Goal: Task Accomplishment & Management: Use online tool/utility

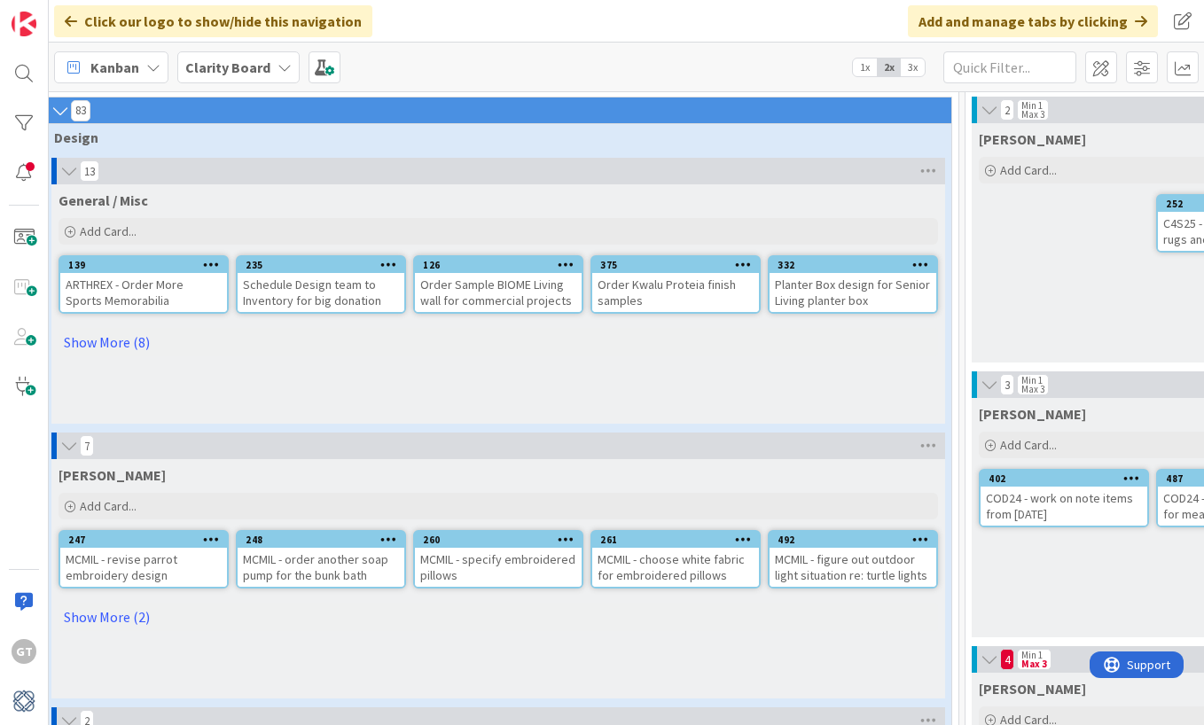
scroll to position [82, 0]
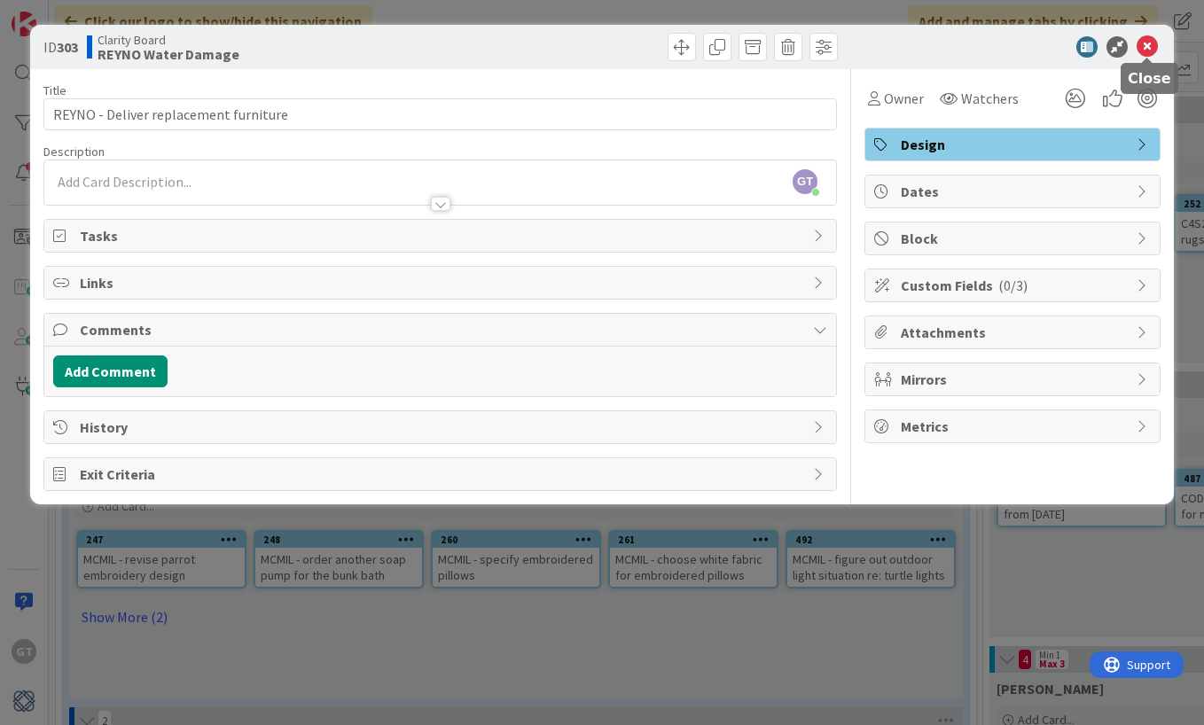
click at [1155, 46] on icon at bounding box center [1146, 46] width 21 height 21
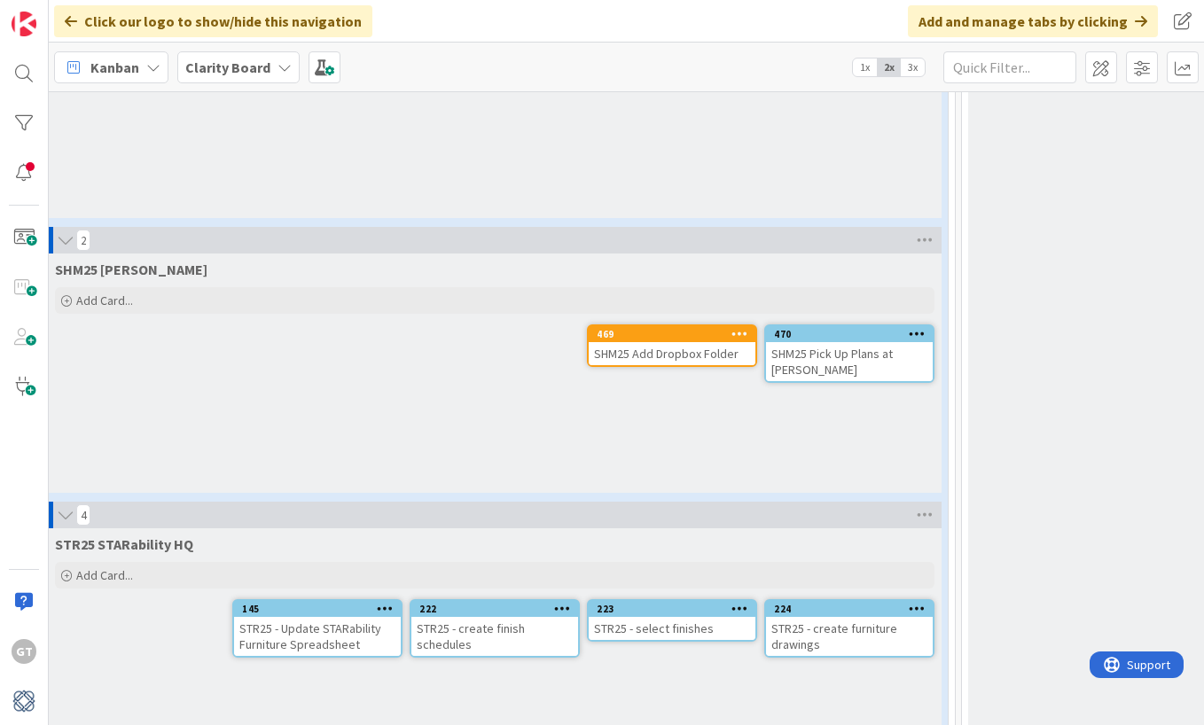
scroll to position [3859, 22]
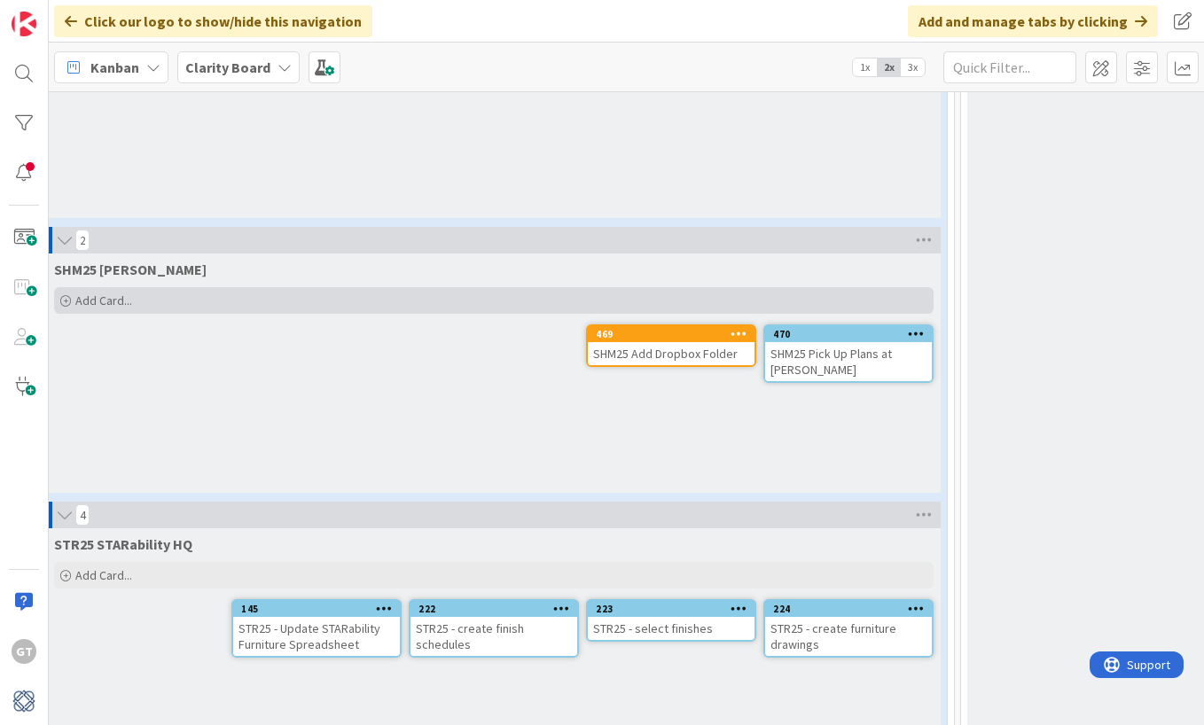
click at [85, 303] on span "Add Card..." at bounding box center [103, 300] width 57 height 16
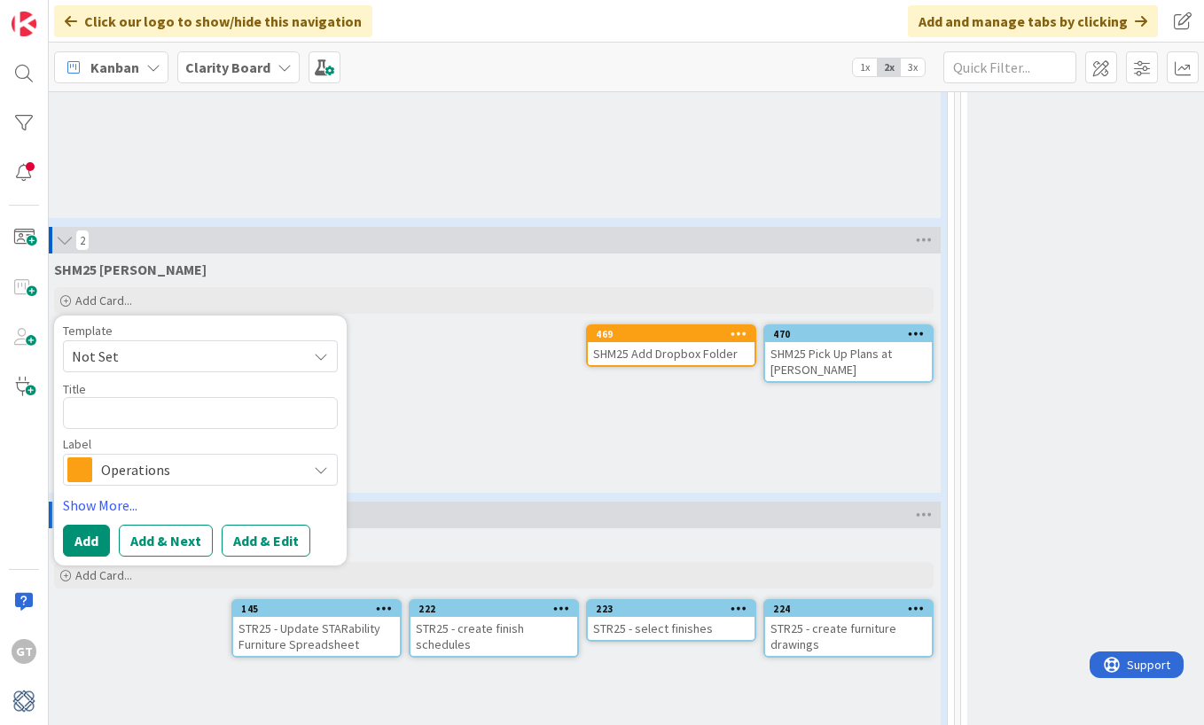
click at [449, 404] on div "SHM25 [PERSON_NAME] Add Card... Template Not Set Title 0 / 128 Label Operations…" at bounding box center [493, 372] width 893 height 239
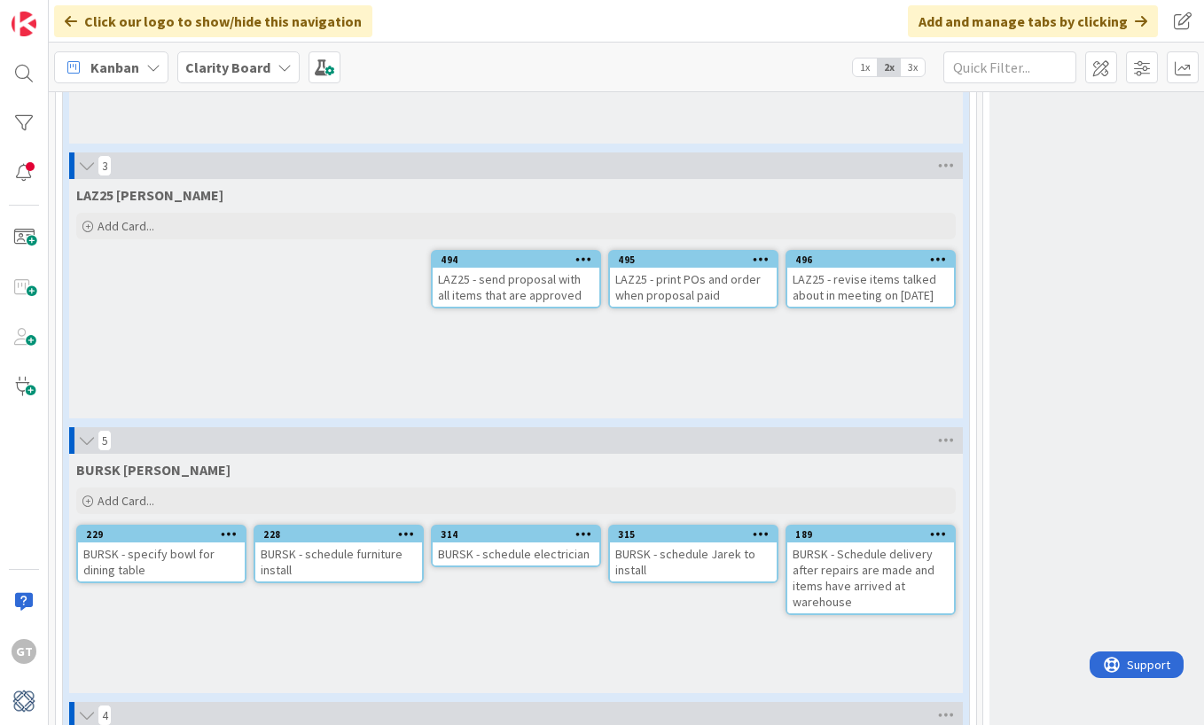
scroll to position [2014, 0]
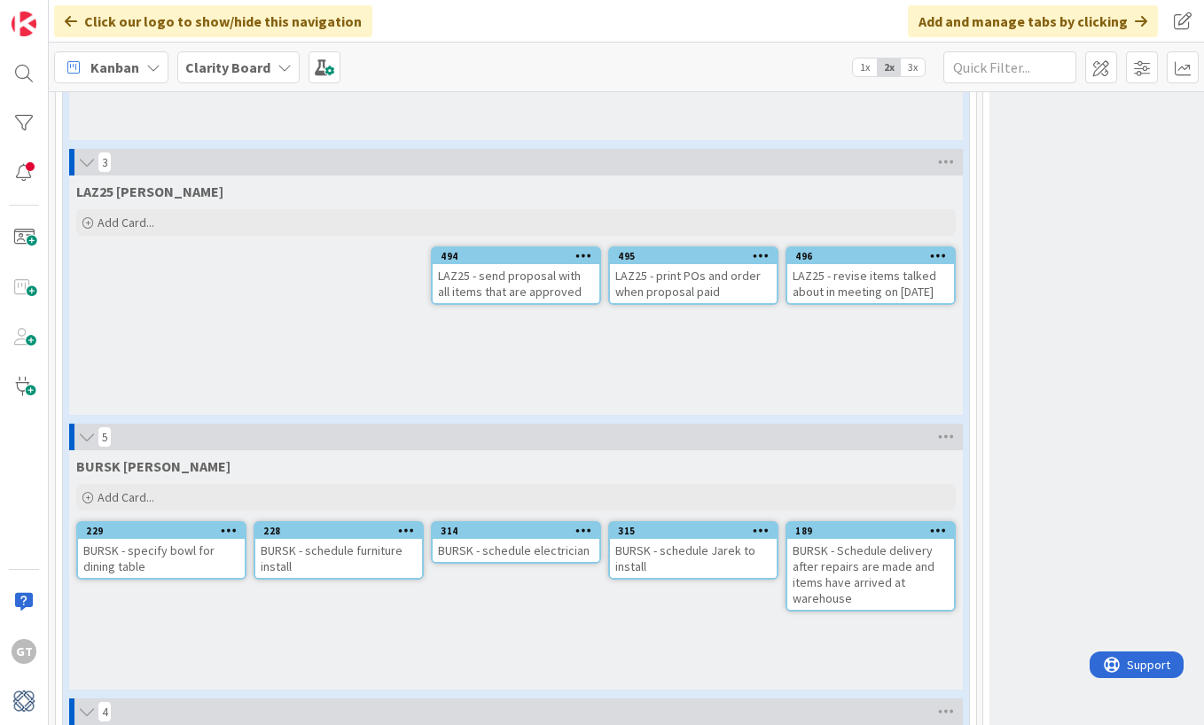
click at [567, 269] on div "LAZ25 - send proposal with all items that are approved" at bounding box center [516, 283] width 167 height 39
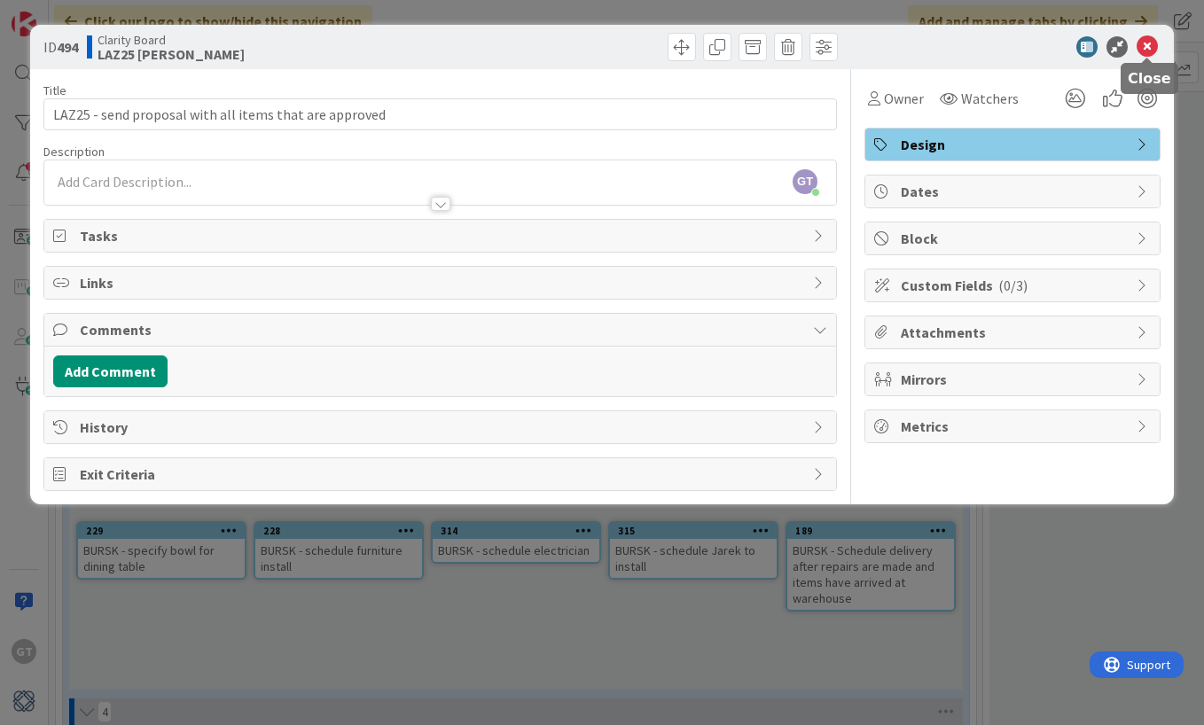
click at [1152, 51] on icon at bounding box center [1146, 46] width 21 height 21
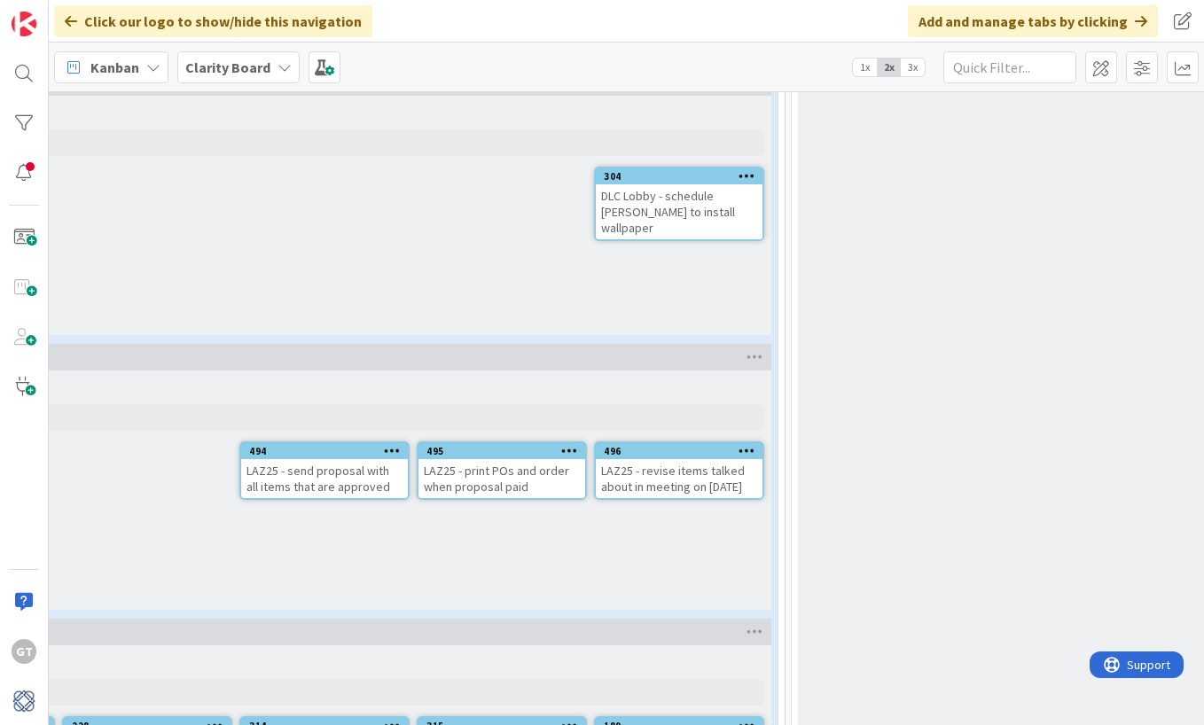
scroll to position [1818, 191]
click at [746, 452] on icon at bounding box center [746, 451] width 17 height 12
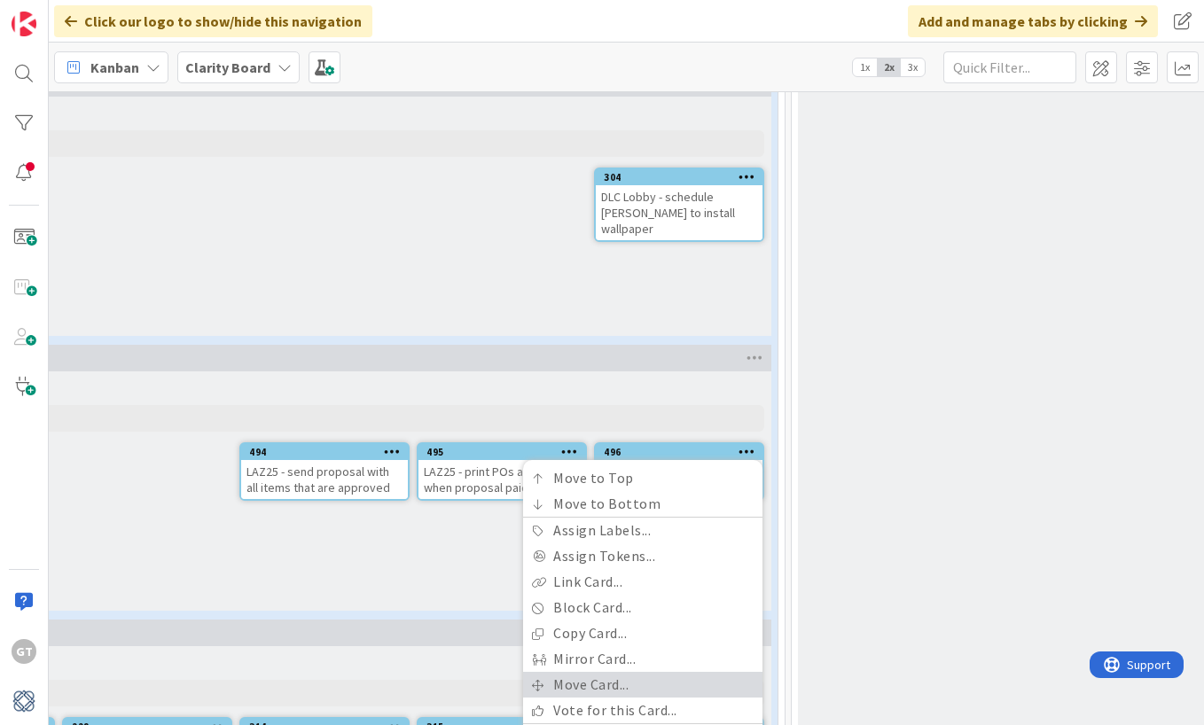
click at [609, 681] on link "Move Card..." at bounding box center [642, 685] width 239 height 26
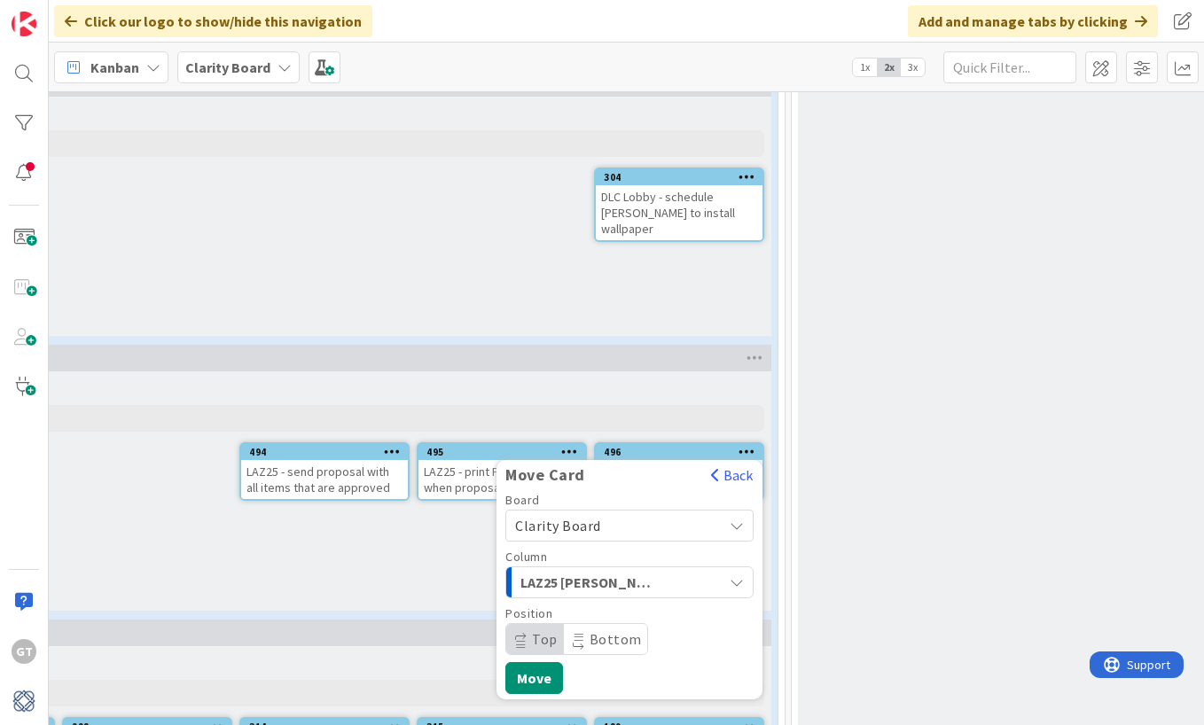
click at [709, 522] on span "Clarity Board" at bounding box center [614, 525] width 199 height 25
click at [707, 577] on div "LAZ25 [PERSON_NAME]" at bounding box center [619, 582] width 207 height 28
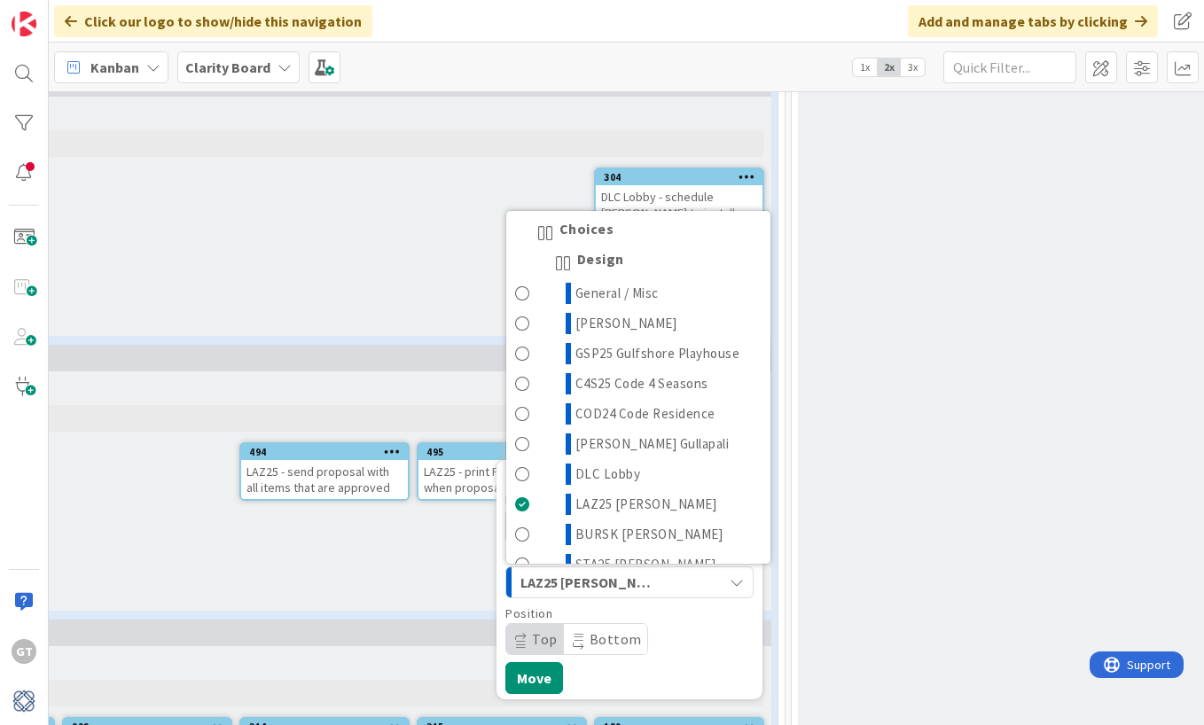
click at [707, 577] on div "LAZ25 [PERSON_NAME]" at bounding box center [619, 582] width 207 height 28
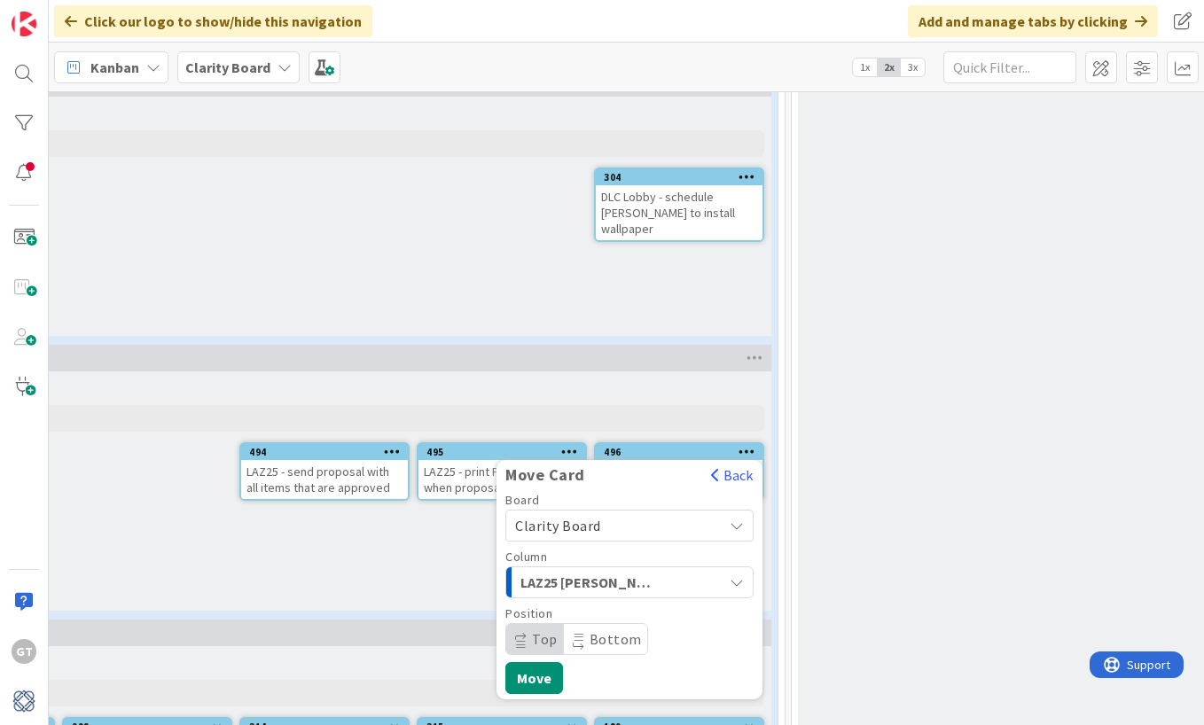
click at [452, 565] on div "LAZ25 [PERSON_NAME] Add Card... 496 Move Card Back Board Clarity Board Clarity …" at bounding box center [324, 490] width 893 height 239
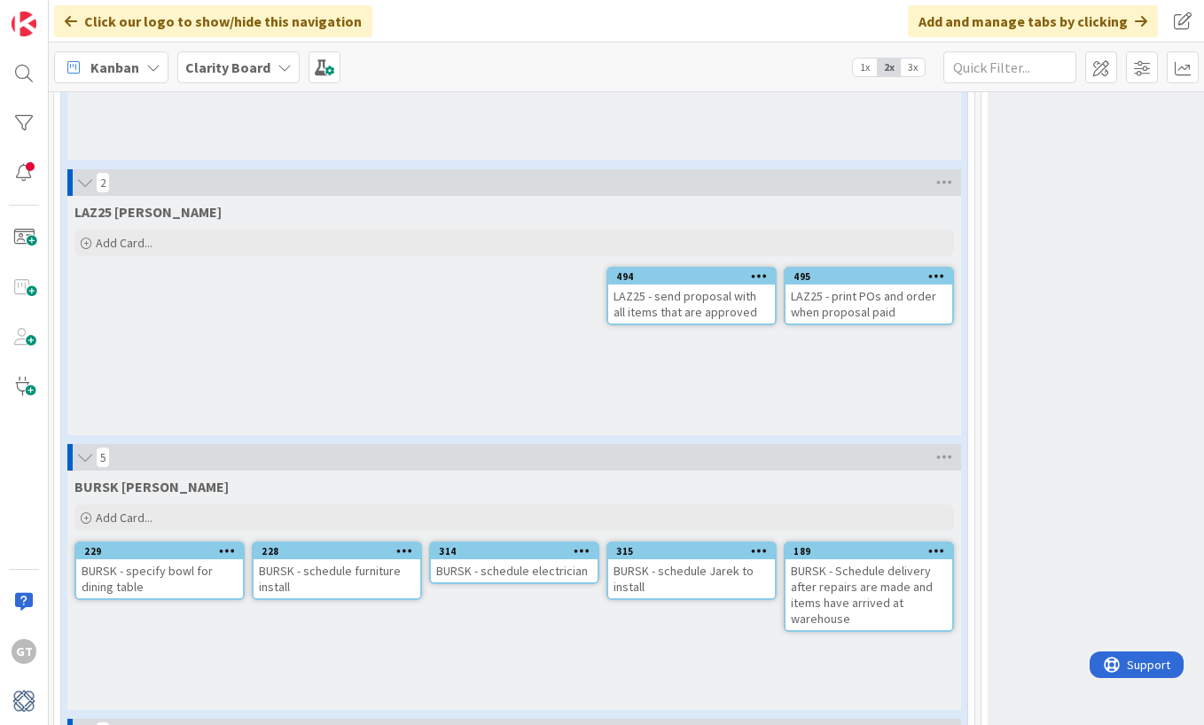
scroll to position [1993, 3]
